Goal: Task Accomplishment & Management: Complete application form

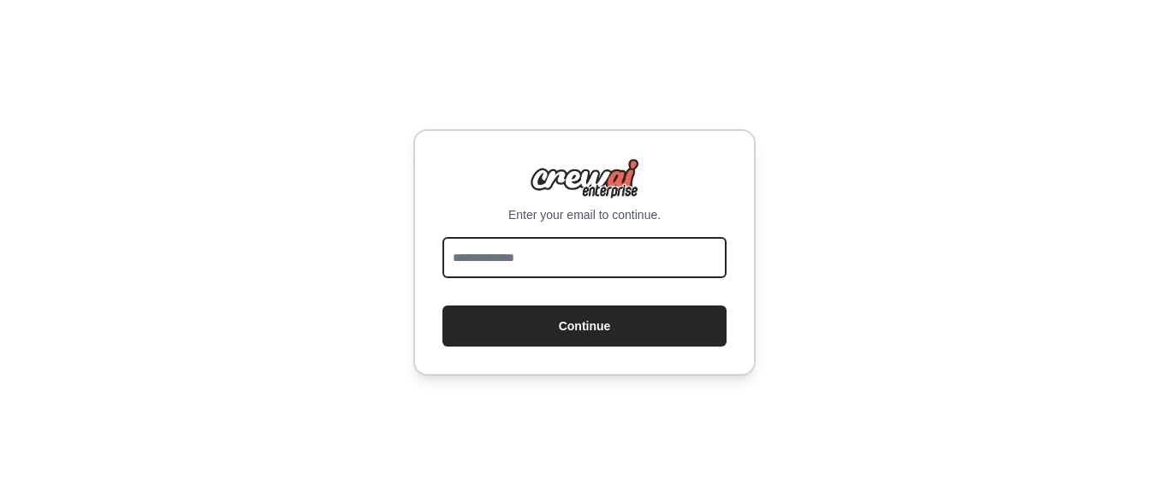
click at [674, 258] on input "email" at bounding box center [585, 257] width 284 height 41
type input "**********"
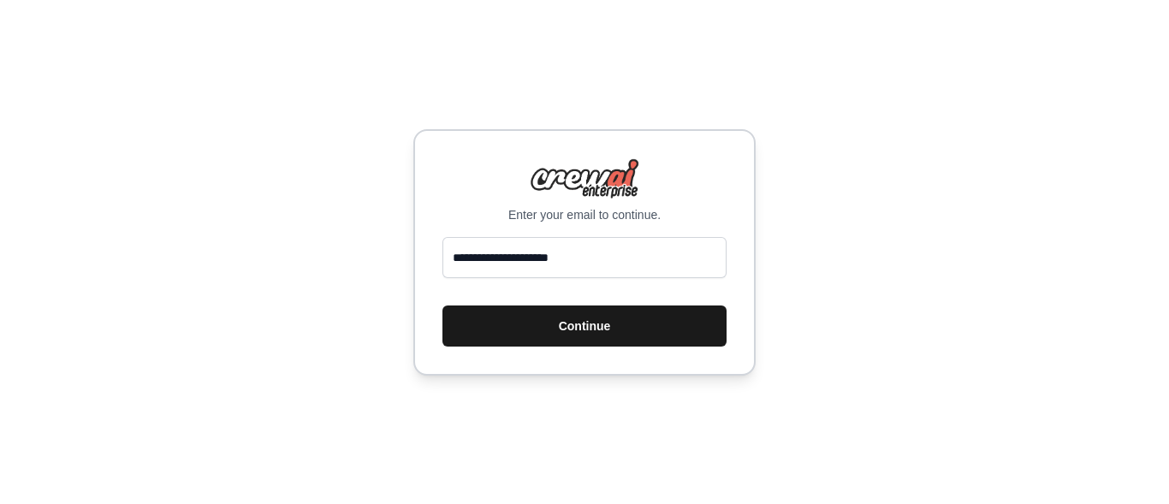
click at [638, 326] on button "Continue" at bounding box center [585, 326] width 284 height 41
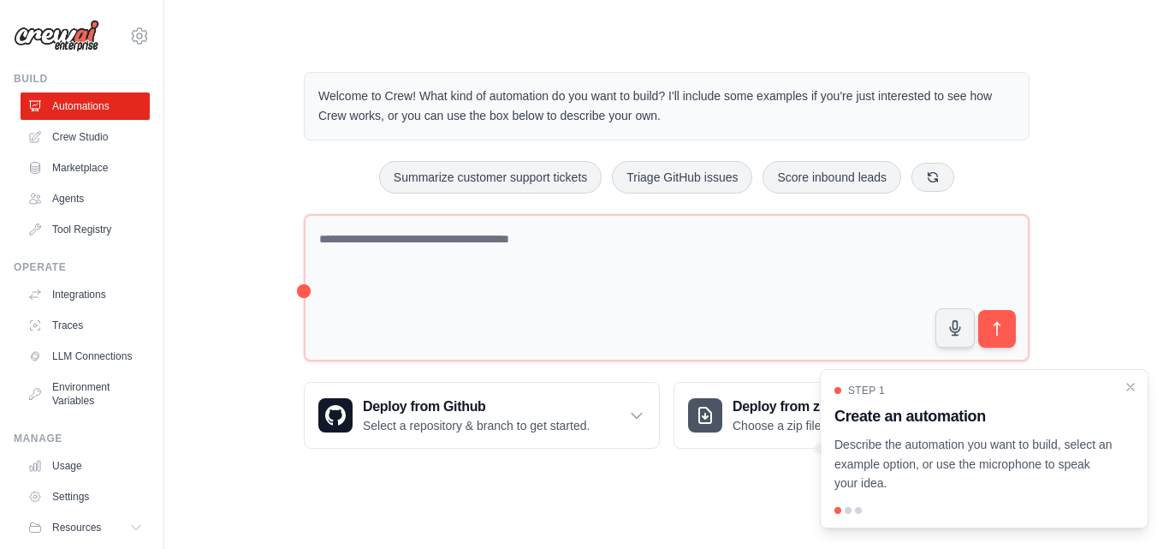
click at [851, 503] on div at bounding box center [848, 510] width 7 height 7
